Goal: Information Seeking & Learning: Understand process/instructions

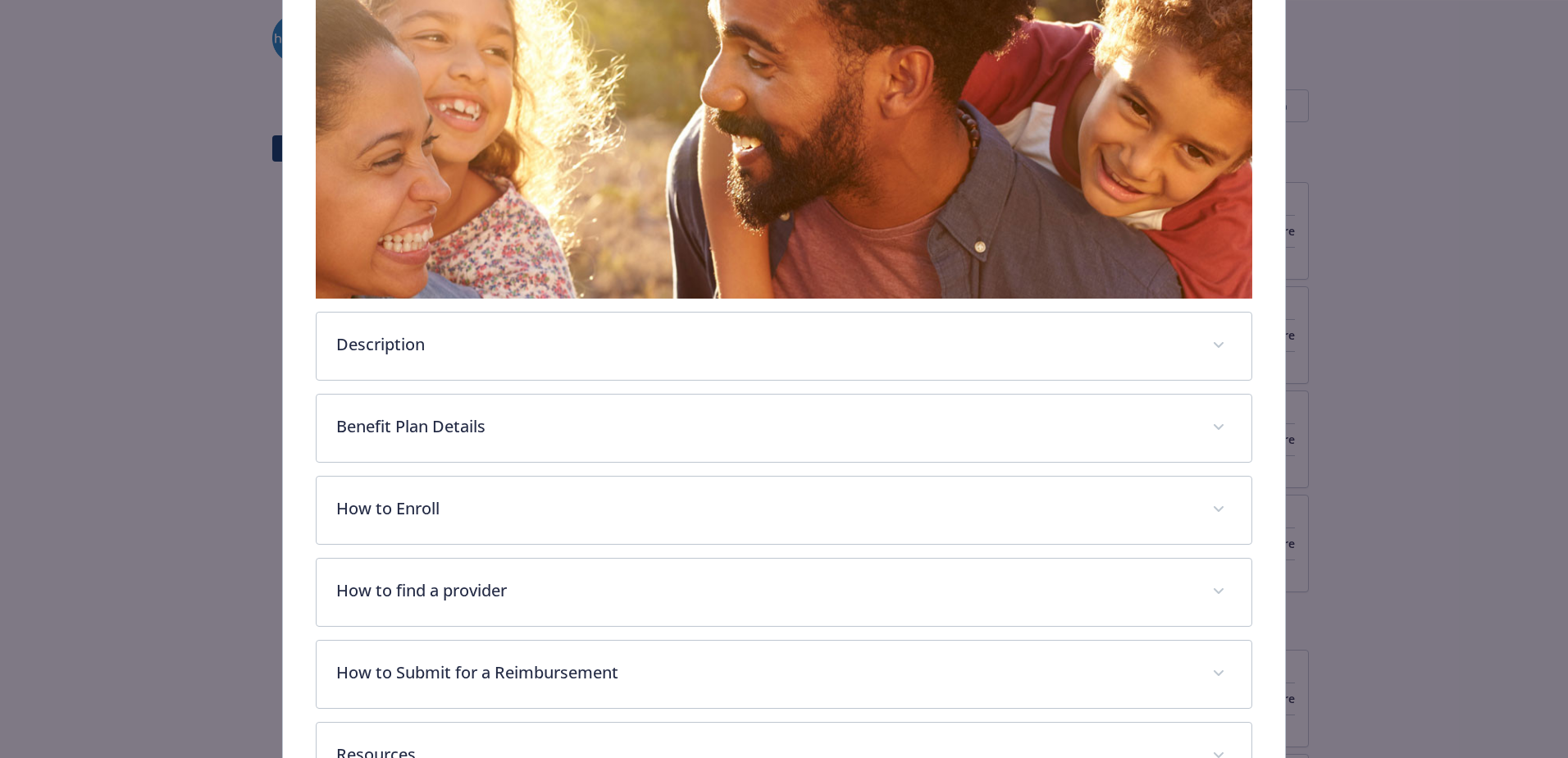
scroll to position [295, 0]
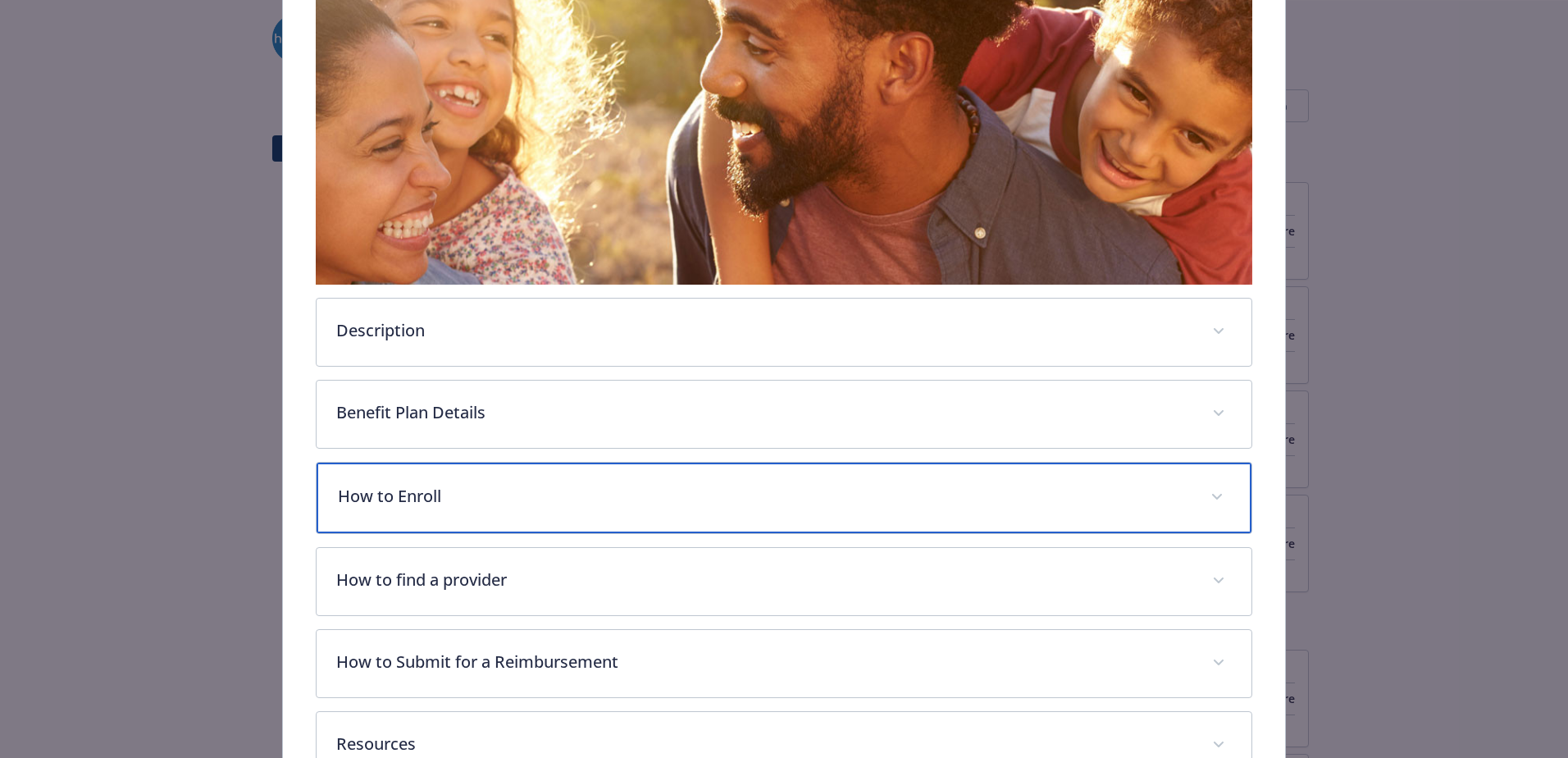
click at [464, 500] on p "How to Enroll" at bounding box center [764, 495] width 853 height 25
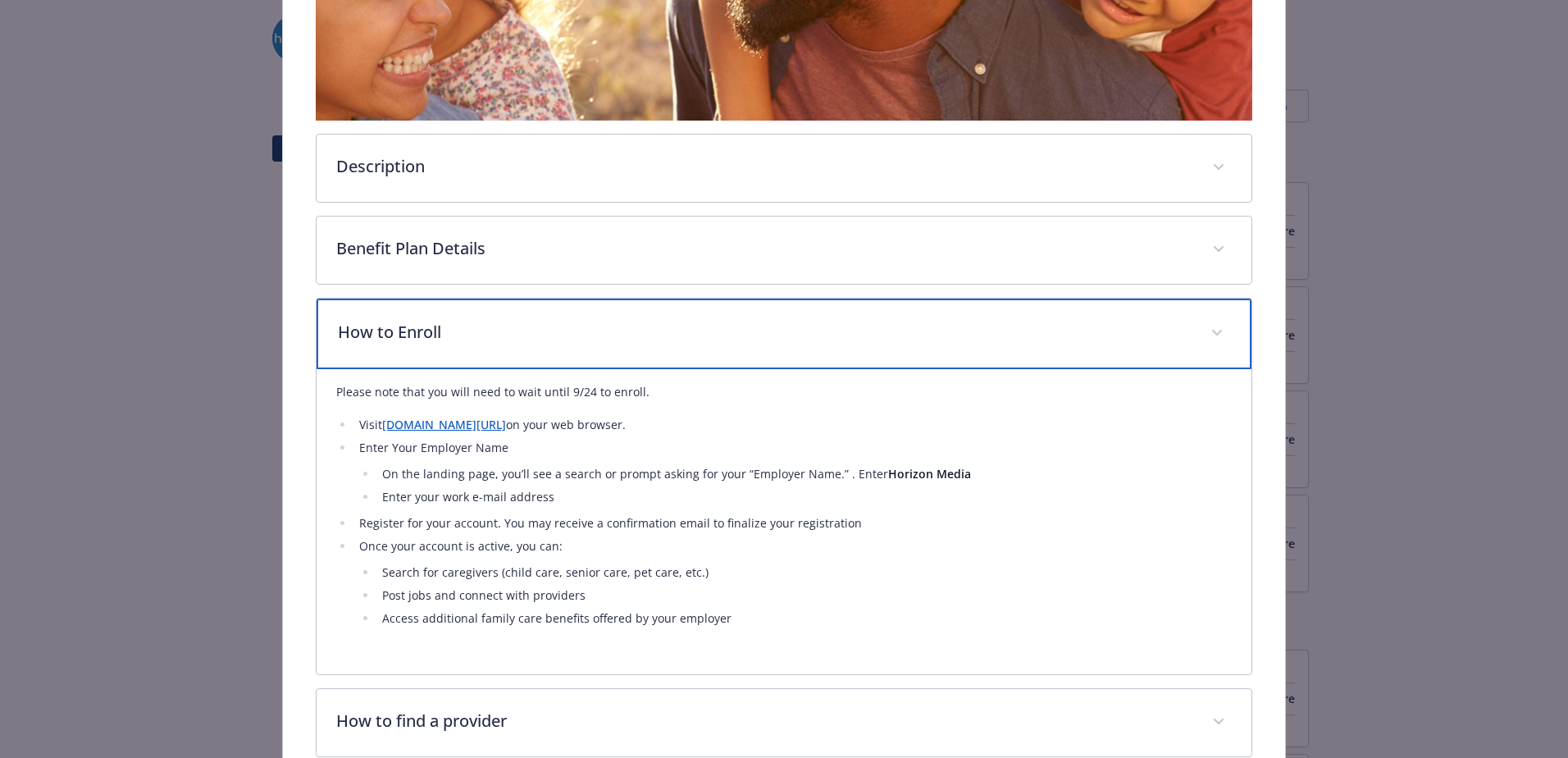
scroll to position [0, 0]
